Goal: Navigation & Orientation: Understand site structure

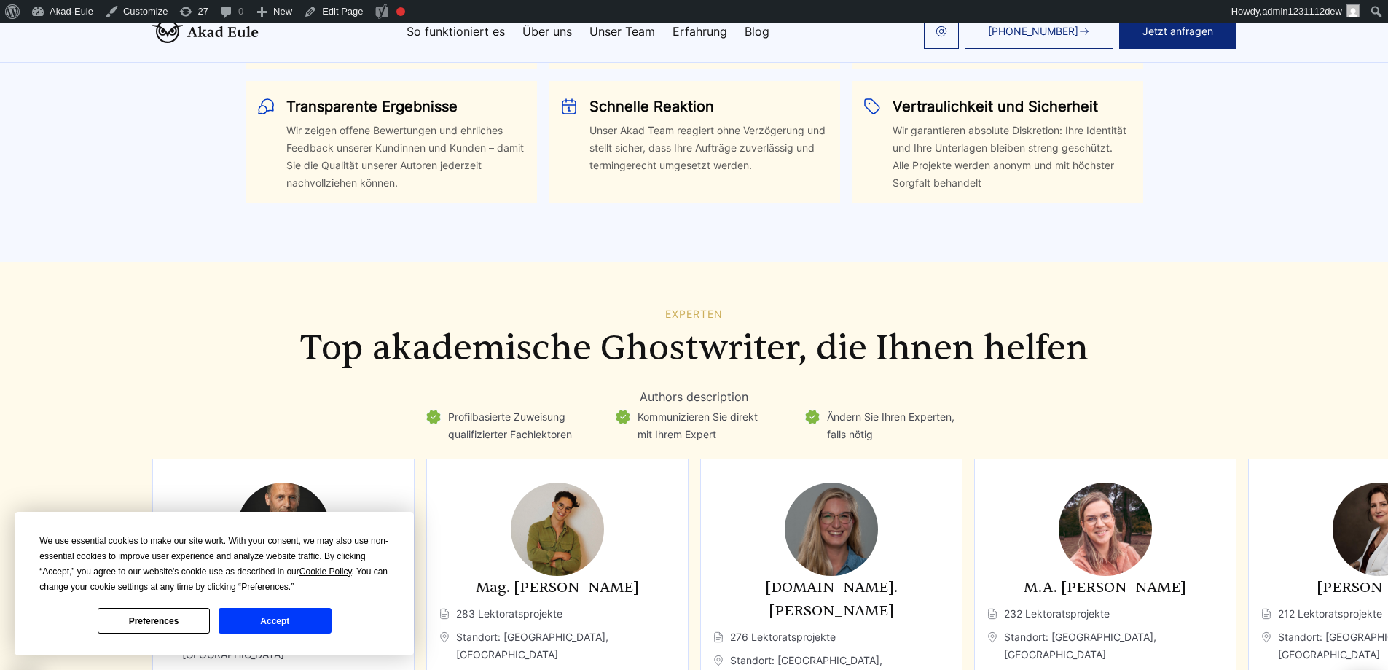
scroll to position [3673, 0]
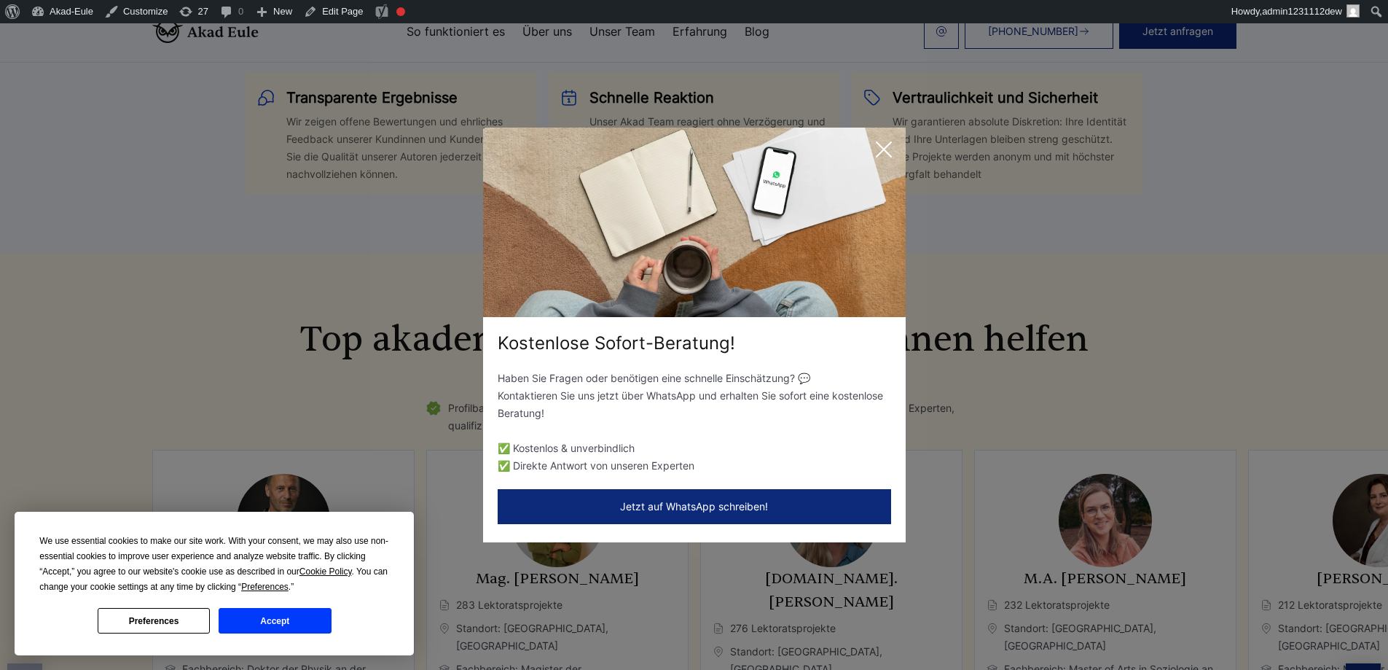
drag, startPoint x: 866, startPoint y: 143, endPoint x: 874, endPoint y: 148, distance: 8.9
click at [868, 144] on img at bounding box center [694, 222] width 423 height 189
click at [877, 149] on icon at bounding box center [883, 149] width 29 height 29
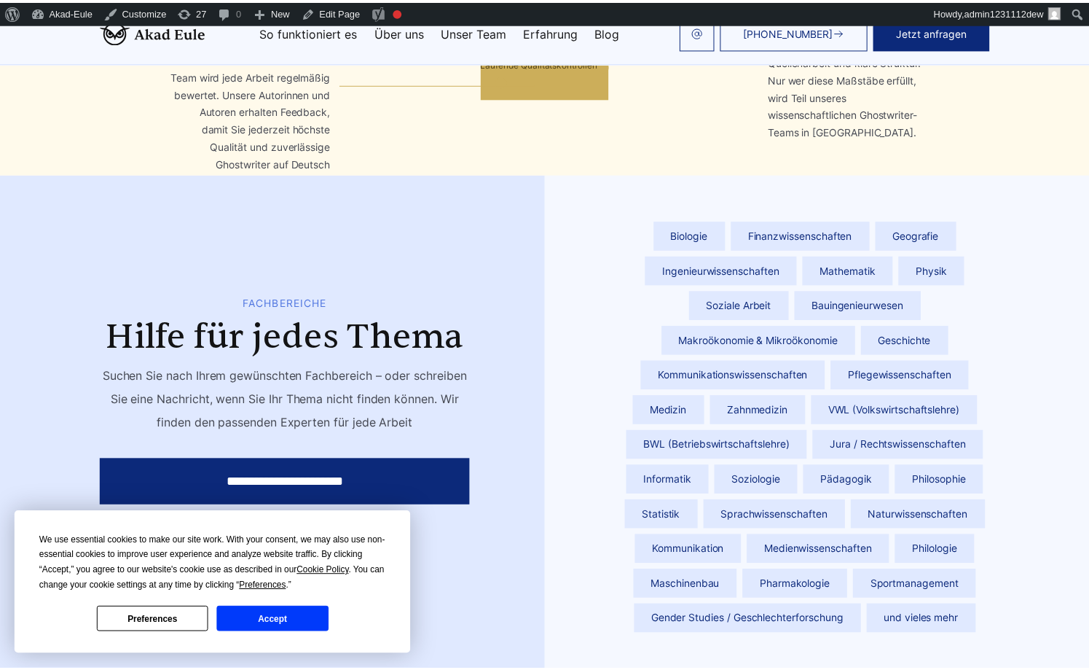
scroll to position [5019, 0]
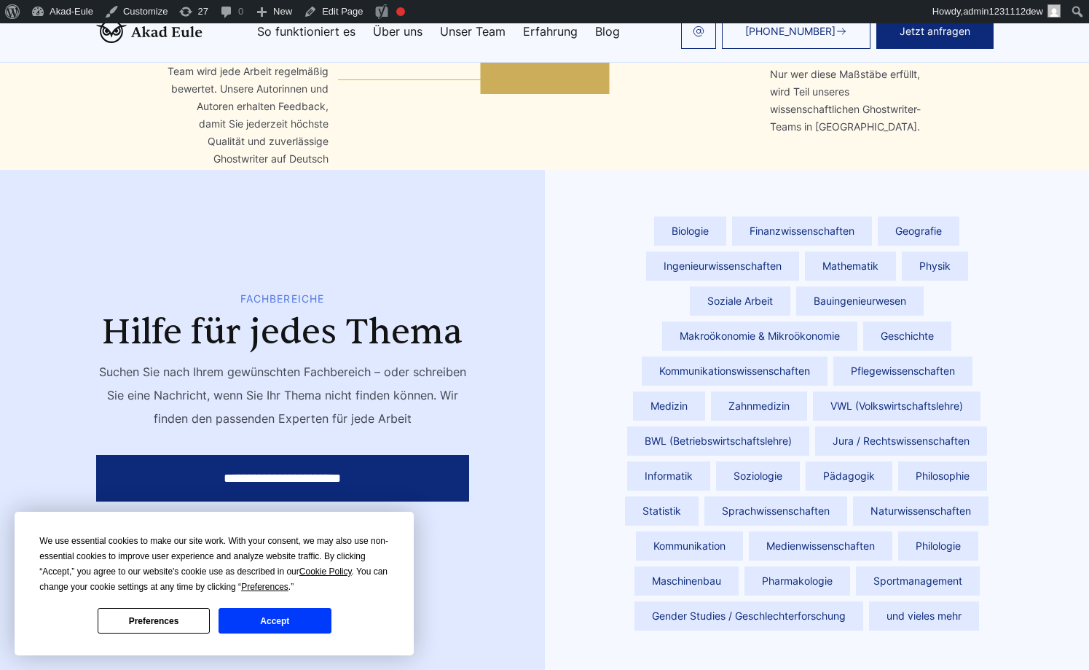
drag, startPoint x: 927, startPoint y: 286, endPoint x: 717, endPoint y: 608, distance: 385.0
click at [268, 312] on h2 "Hilfe für jedes Thema" at bounding box center [282, 332] width 373 height 41
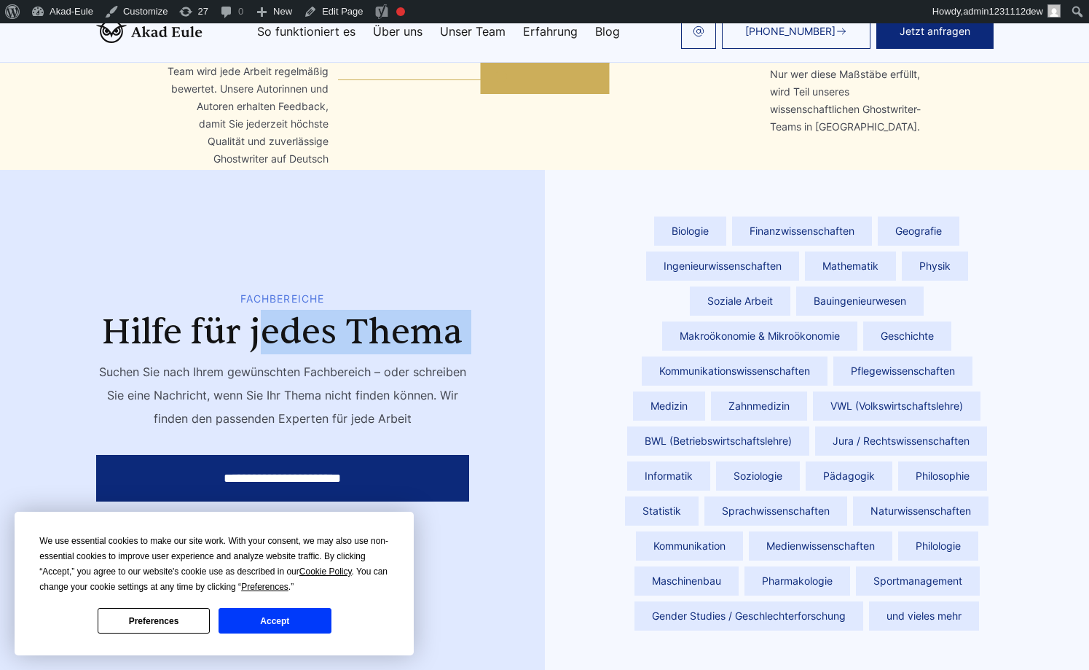
click at [268, 312] on h2 "Hilfe für jedes Thema" at bounding box center [282, 332] width 373 height 41
copy div "Hilfe für jedes Thema"
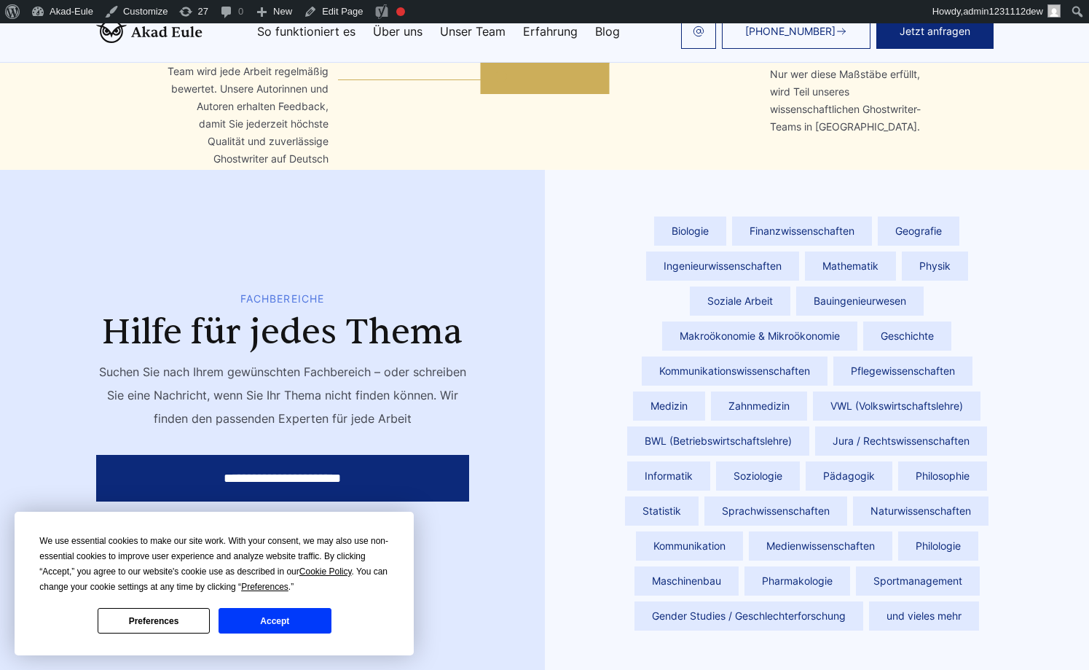
click at [268, 607] on div "We use essential cookies to make our site work. With your consent, we may also …" at bounding box center [214, 583] width 350 height 100
click at [271, 625] on button "Accept" at bounding box center [275, 621] width 112 height 26
